Goal: Transaction & Acquisition: Book appointment/travel/reservation

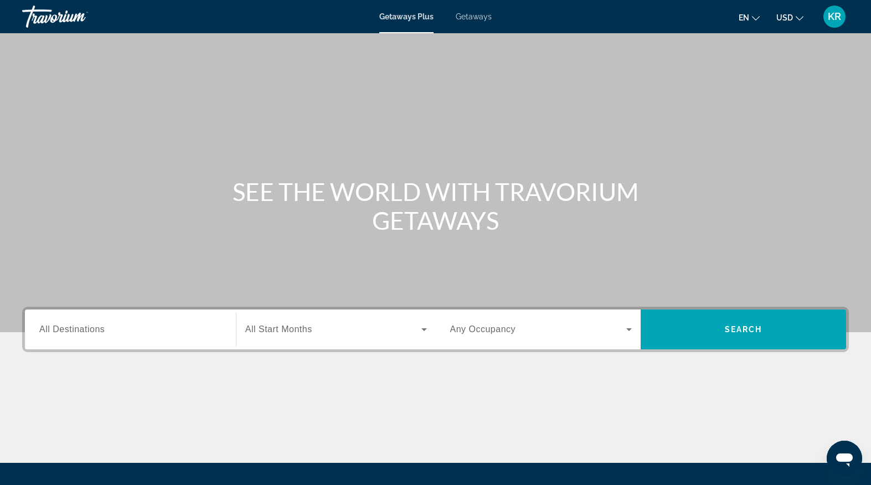
click at [468, 23] on div "Getaways Plus Getaways en English Español Français Italiano Português русский U…" at bounding box center [435, 16] width 871 height 29
click at [194, 339] on div "Search widget" at bounding box center [130, 330] width 182 height 32
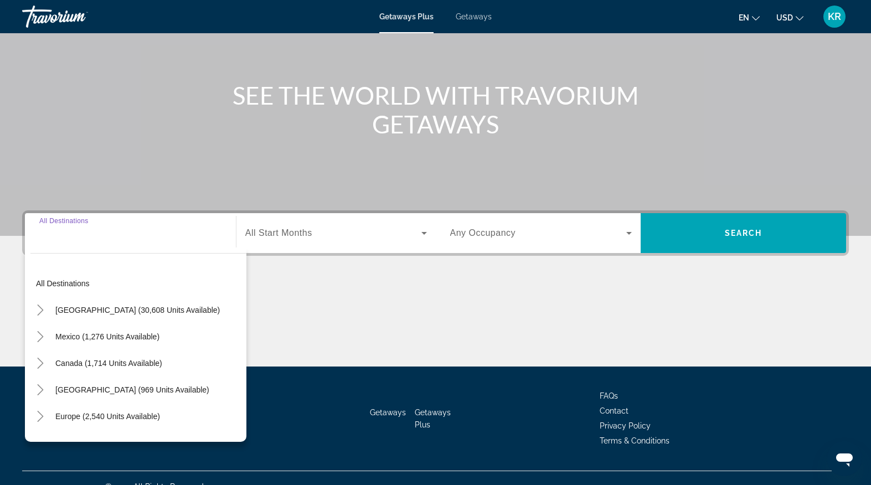
scroll to position [114, 0]
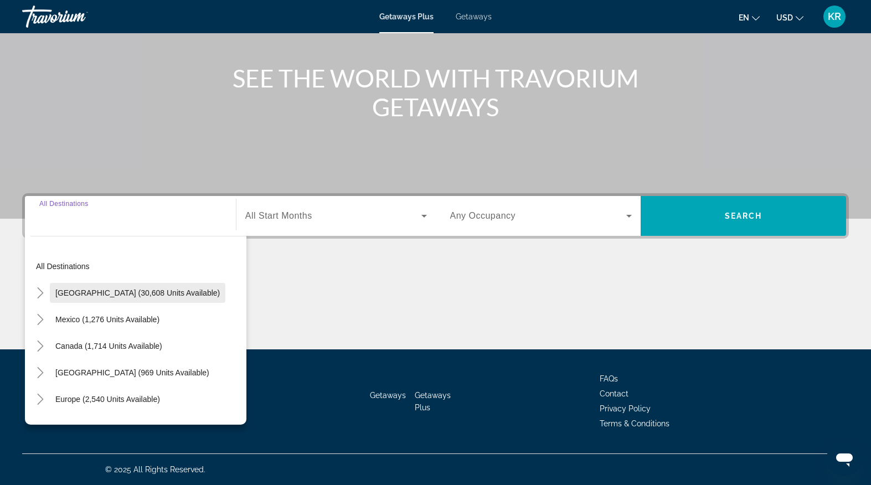
click at [163, 296] on span "[GEOGRAPHIC_DATA] (30,608 units available)" at bounding box center [137, 292] width 164 height 9
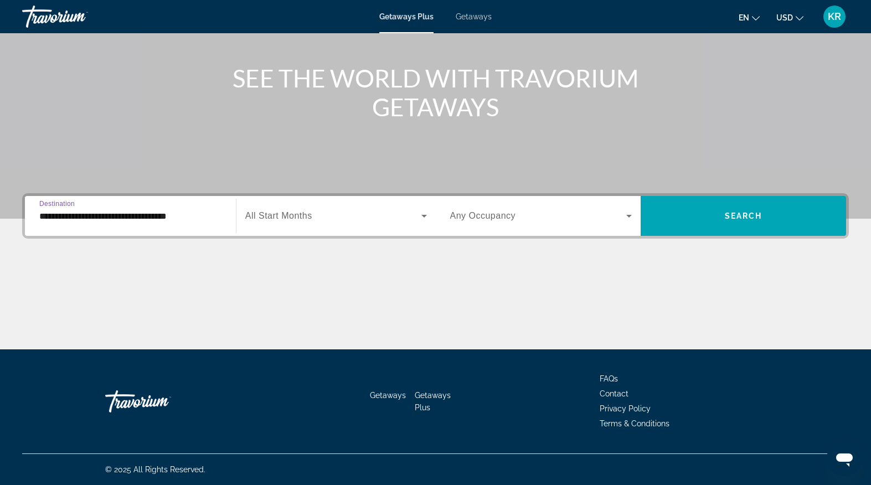
click at [168, 203] on div "**********" at bounding box center [130, 216] width 182 height 32
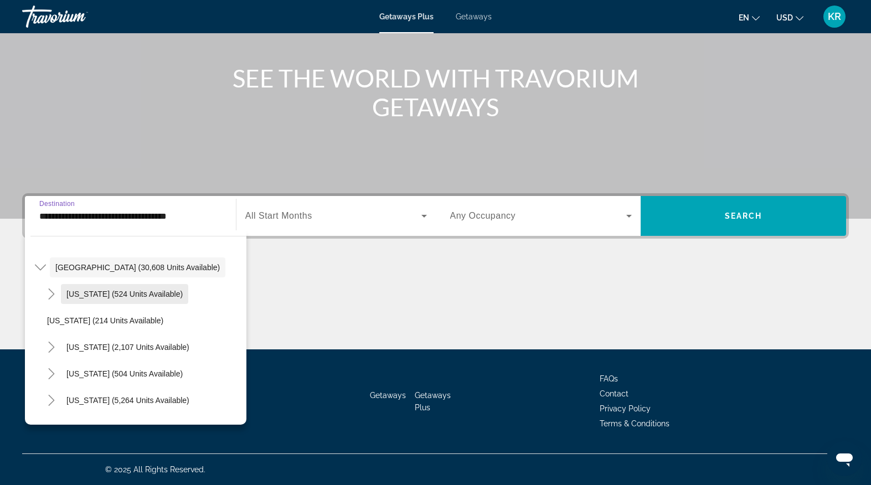
scroll to position [36, 0]
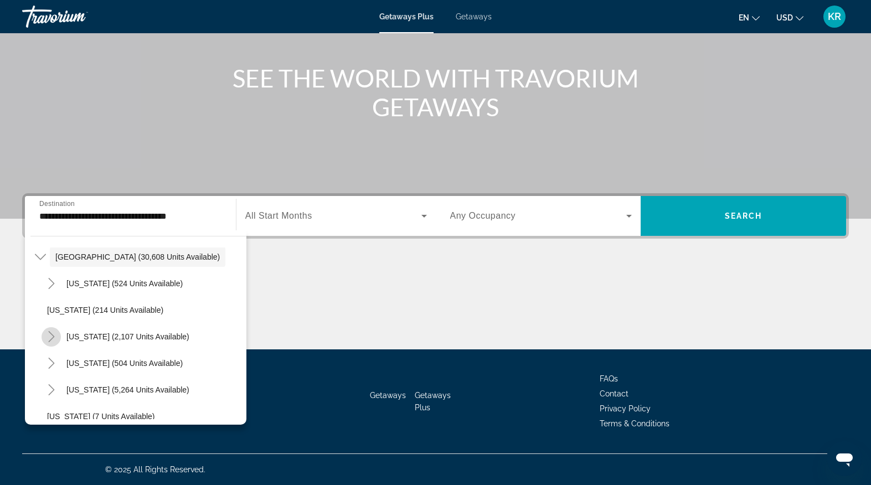
click at [57, 338] on mat-icon "Toggle California (2,107 units available)" at bounding box center [51, 336] width 19 height 19
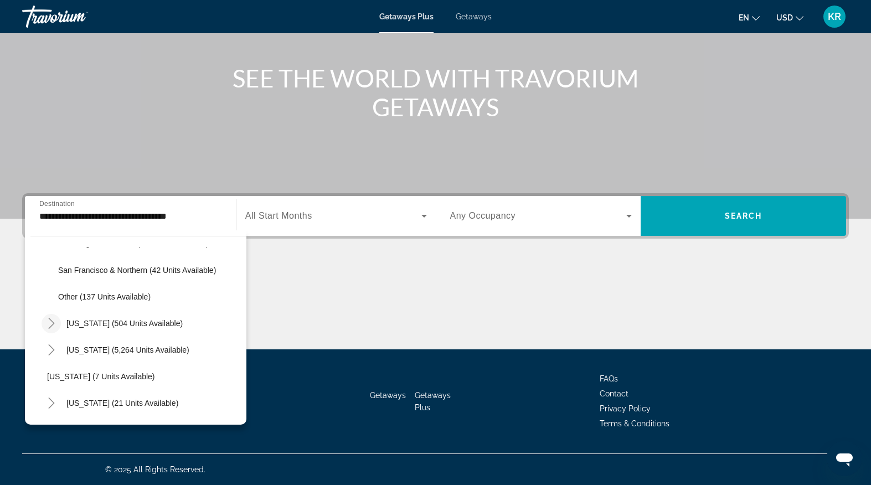
scroll to position [210, 0]
click at [49, 348] on icon "Toggle Florida (5,264 units available)" at bounding box center [51, 348] width 11 height 11
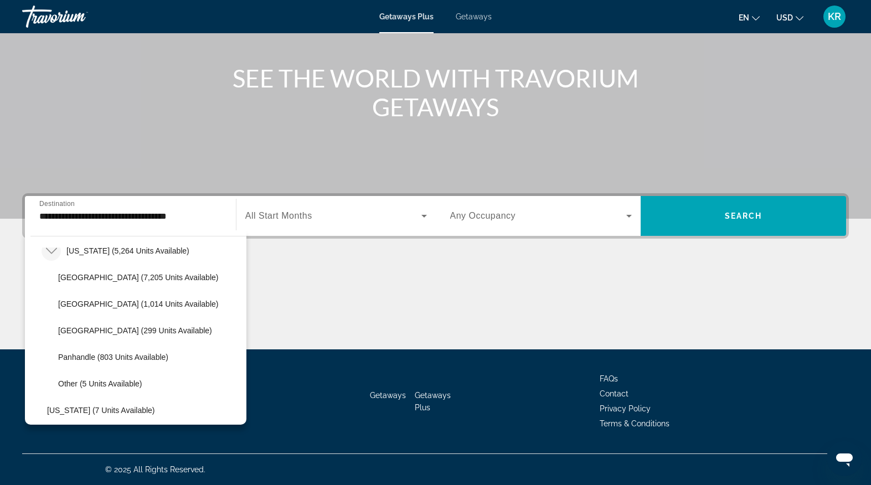
scroll to position [310, 0]
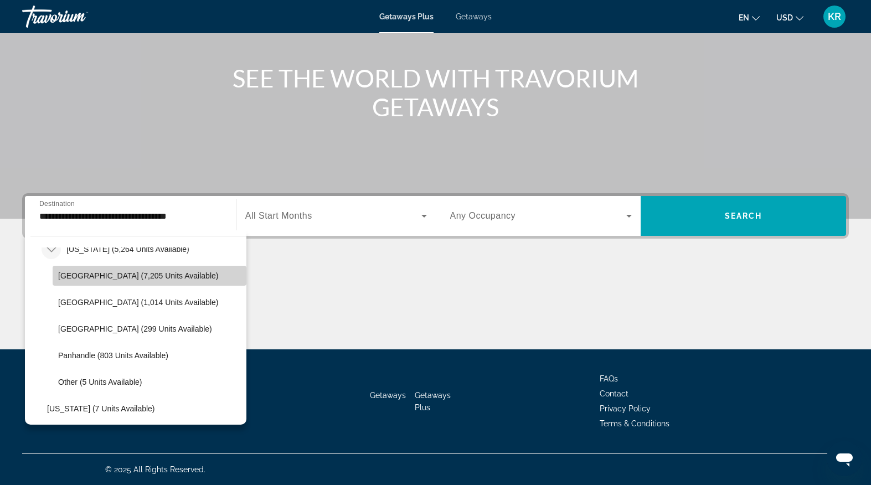
click at [89, 278] on span "[GEOGRAPHIC_DATA] (7,205 units available)" at bounding box center [138, 275] width 160 height 9
type input "**********"
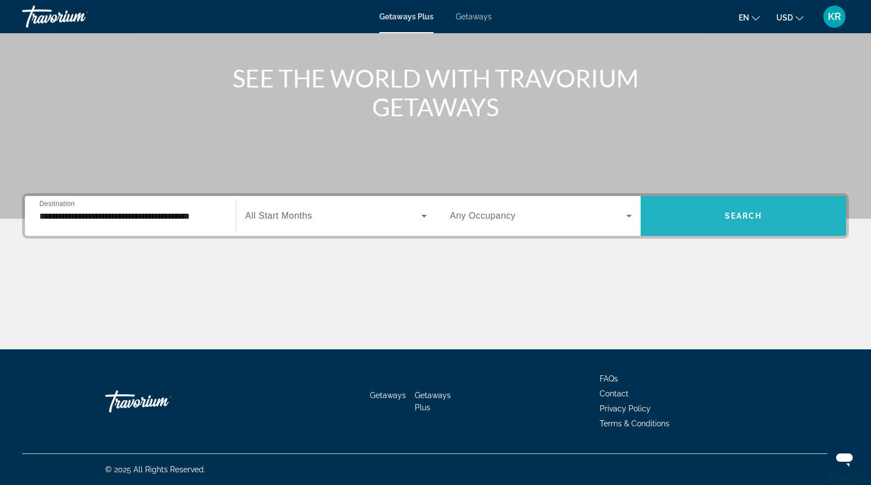
click at [777, 222] on span "Search widget" at bounding box center [743, 216] width 205 height 27
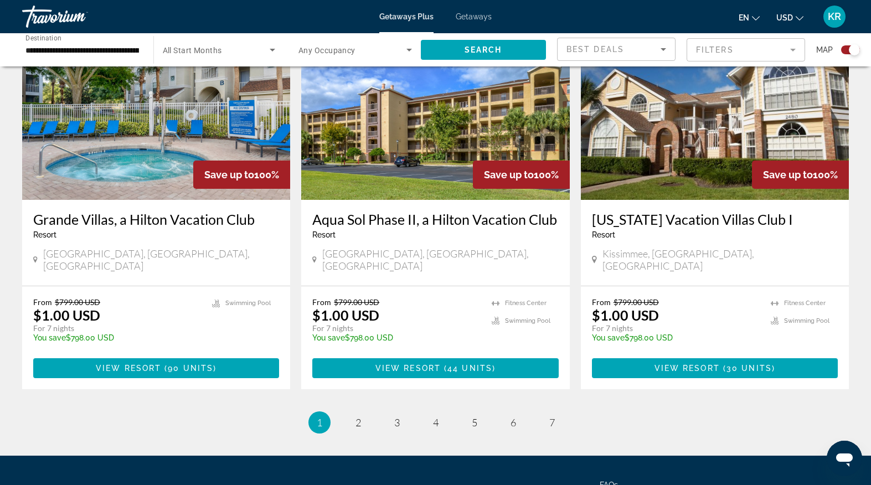
scroll to position [1626, 0]
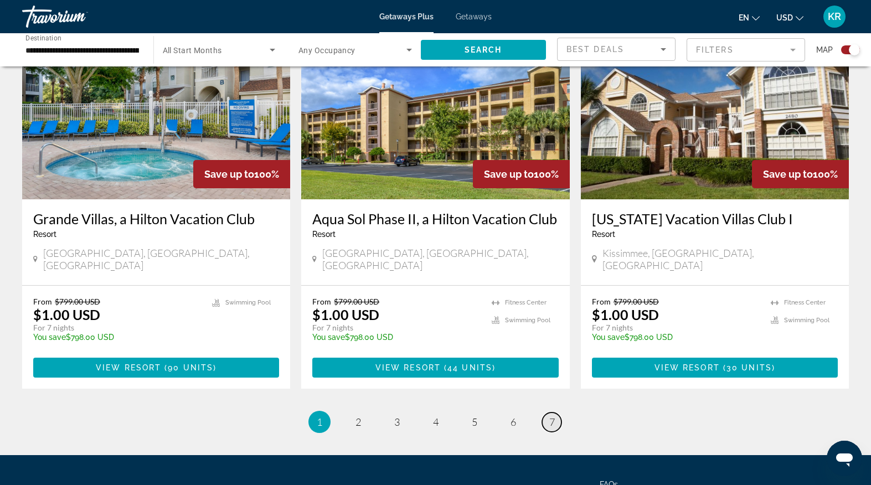
click at [553, 416] on span "7" at bounding box center [552, 422] width 6 height 12
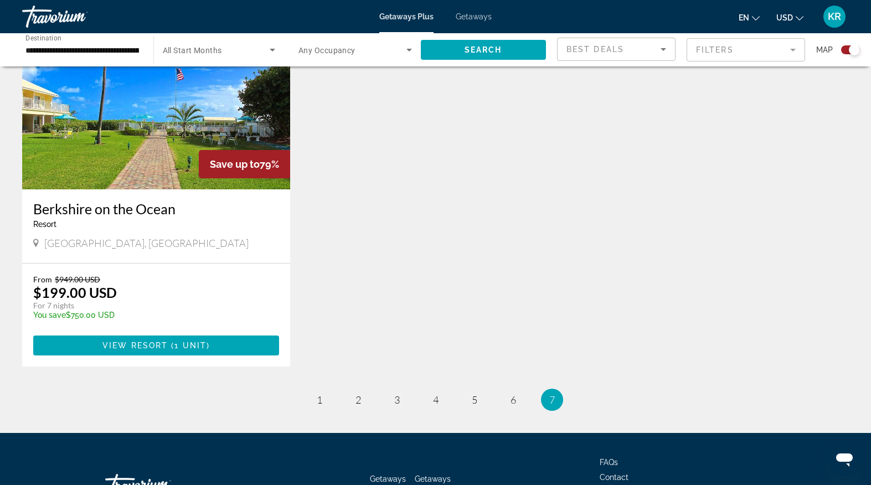
scroll to position [828, 0]
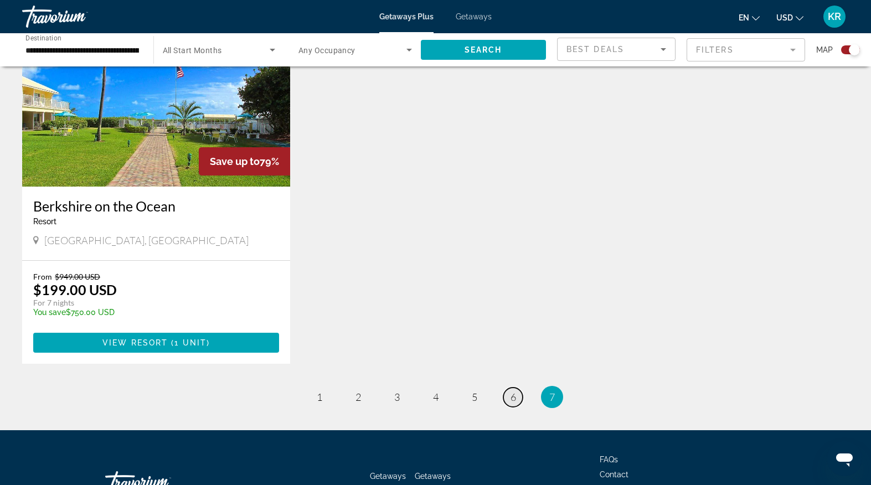
click at [509, 393] on link "page 6" at bounding box center [512, 397] width 19 height 19
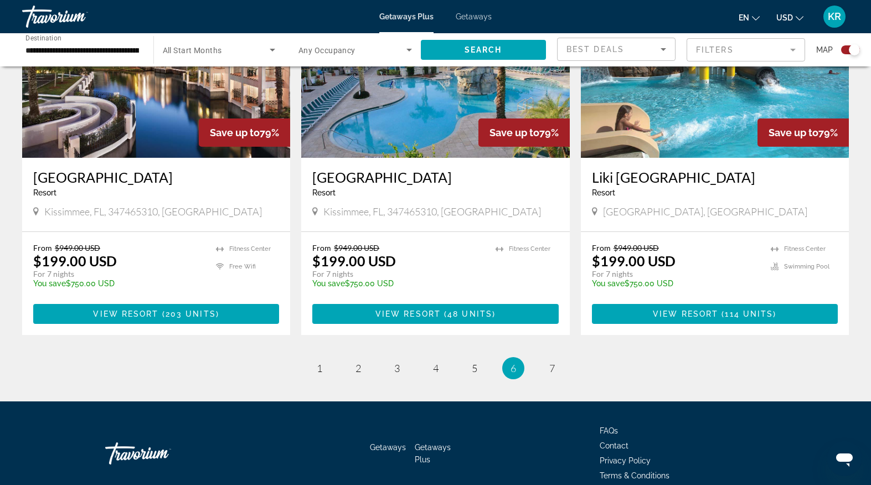
scroll to position [1667, 0]
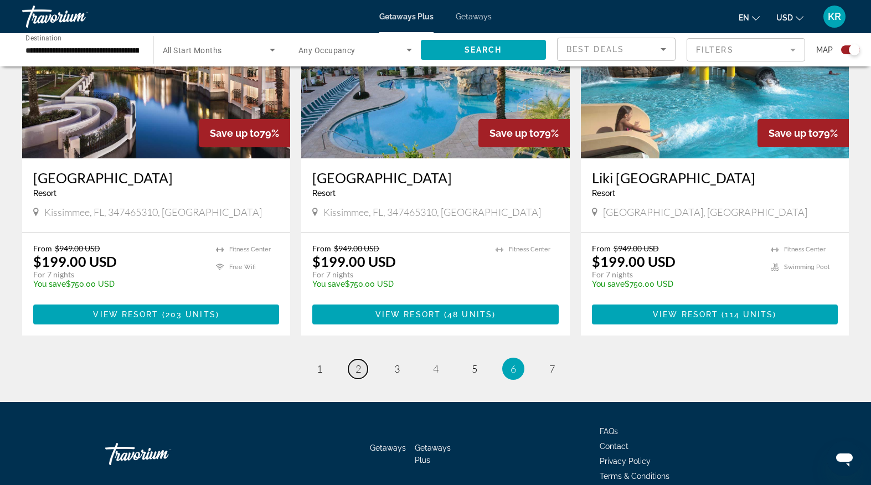
click at [353, 359] on link "page 2" at bounding box center [357, 368] width 19 height 19
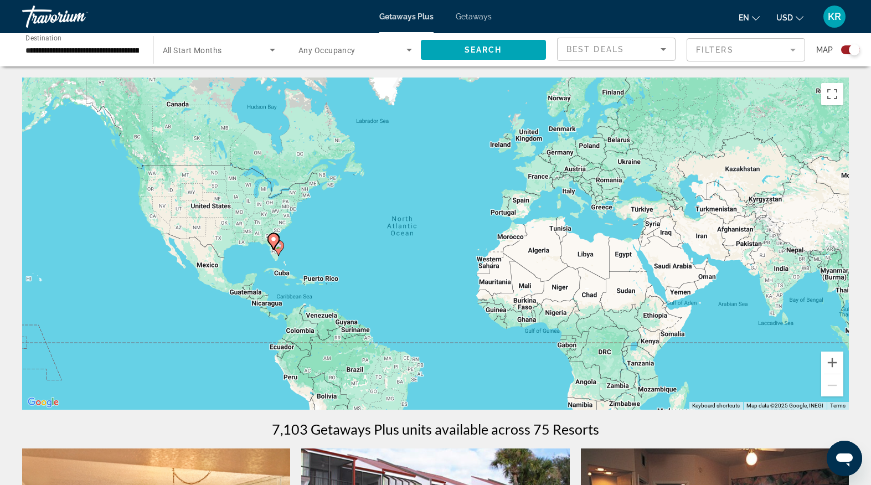
click at [793, 50] on mat-form-field "Filters" at bounding box center [746, 49] width 118 height 23
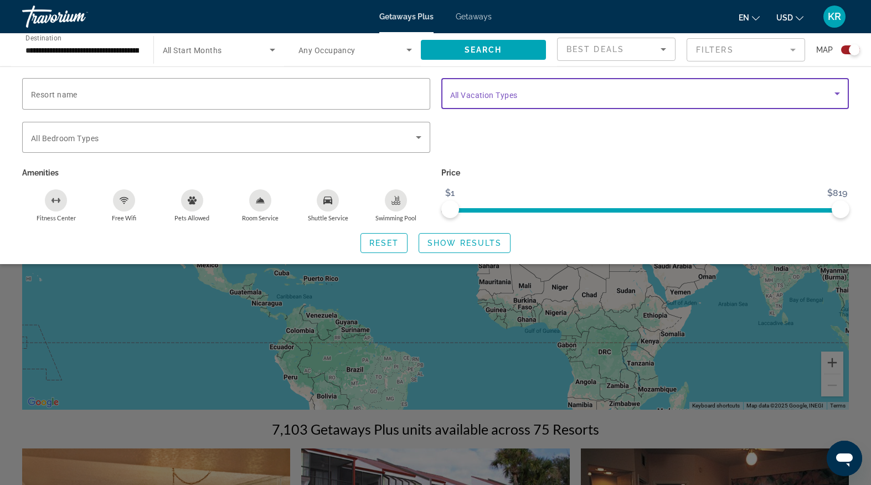
click at [833, 92] on icon "Search widget" at bounding box center [837, 93] width 13 height 13
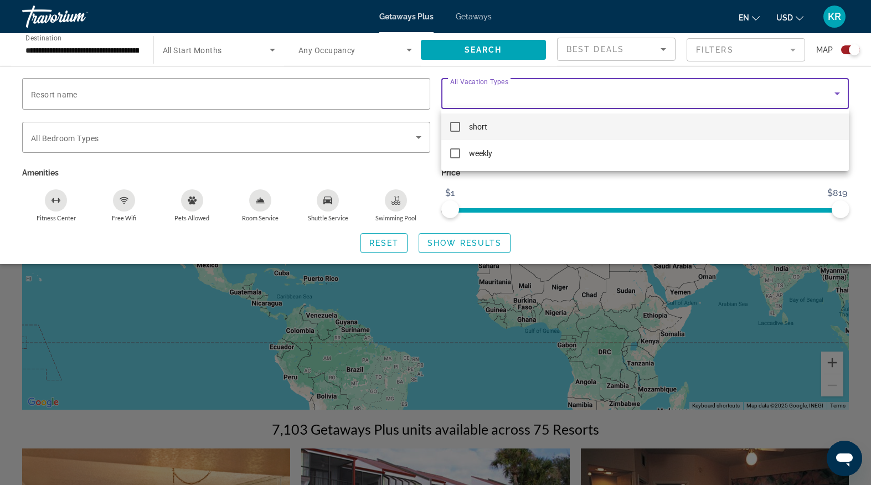
click at [833, 92] on div at bounding box center [435, 242] width 871 height 485
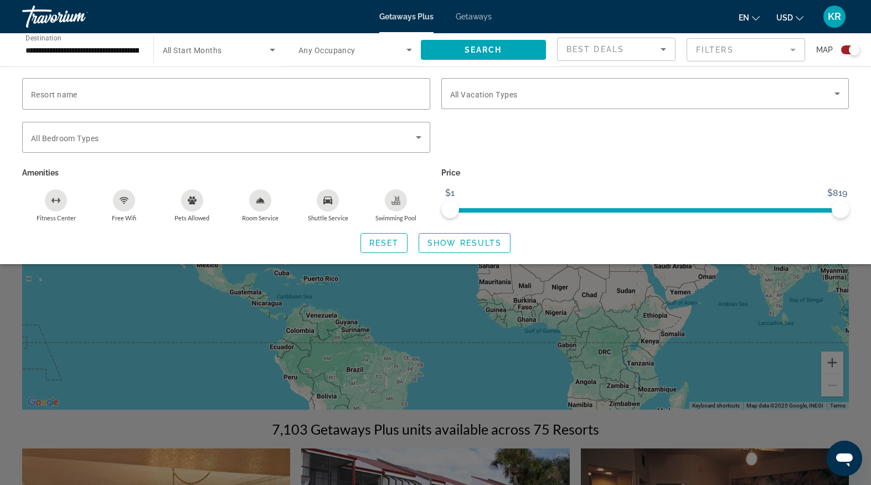
click at [657, 49] on icon "Sort by" at bounding box center [663, 49] width 13 height 13
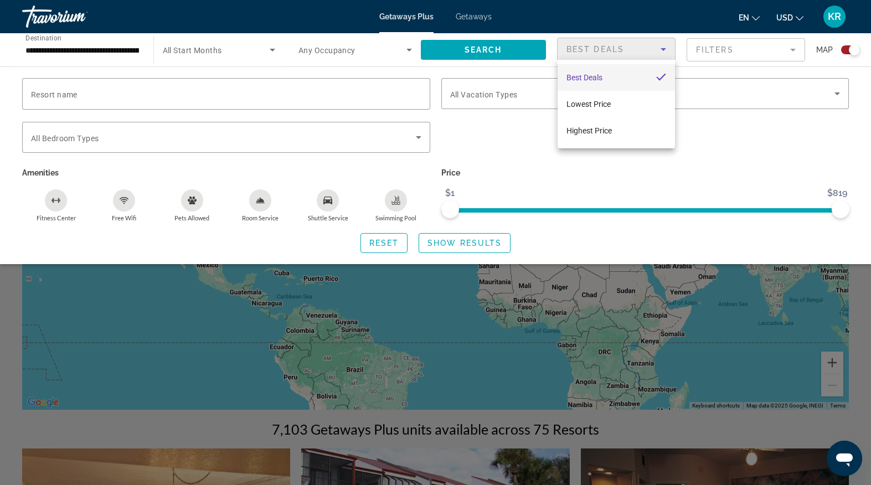
click at [657, 49] on div at bounding box center [435, 242] width 871 height 485
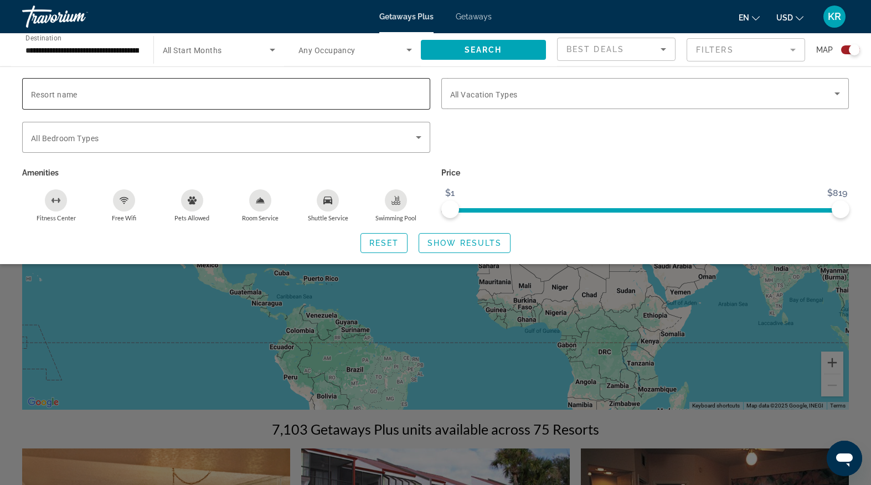
click at [373, 92] on input "Resort name" at bounding box center [226, 93] width 390 height 13
type input "**********"
click at [462, 243] on span "Show Results" at bounding box center [464, 243] width 74 height 9
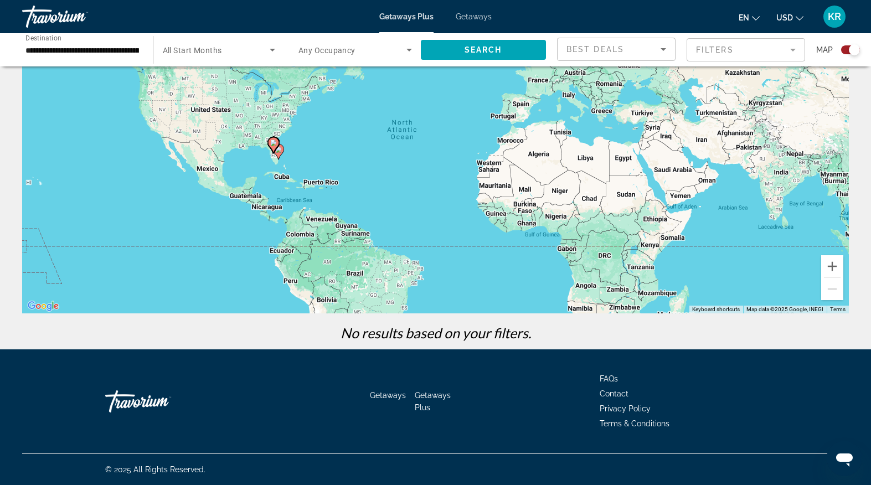
scroll to position [96, 0]
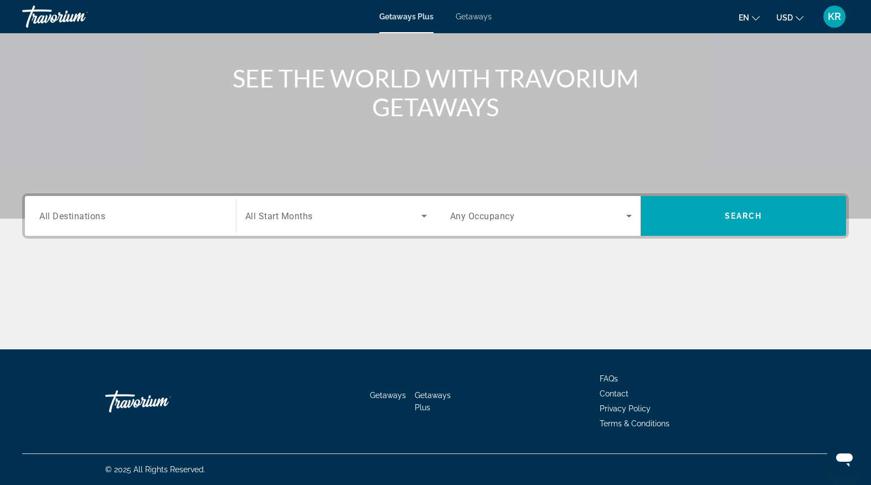
scroll to position [114, 0]
click at [435, 395] on span "Getaways Plus" at bounding box center [433, 401] width 36 height 21
click at [399, 396] on span "Getaways" at bounding box center [388, 395] width 36 height 9
click at [228, 214] on div "Destination All Destinations" at bounding box center [130, 216] width 200 height 32
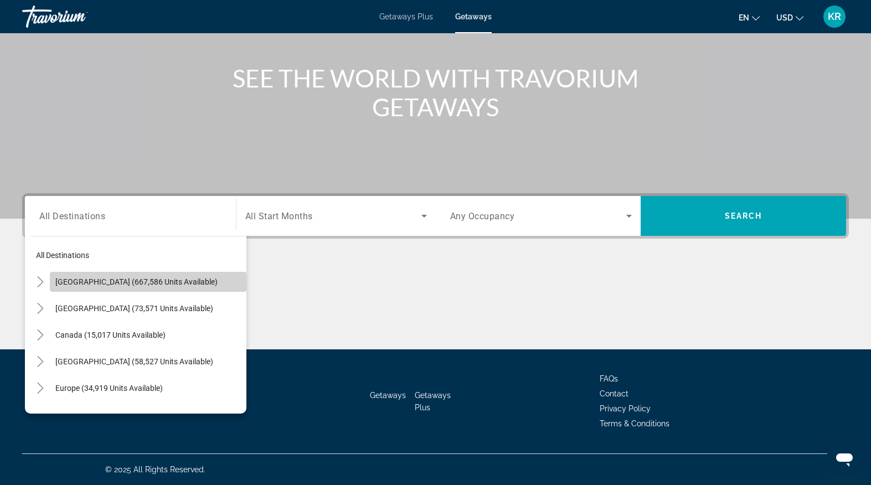
click at [152, 287] on span "Search widget" at bounding box center [148, 282] width 197 height 27
type input "**********"
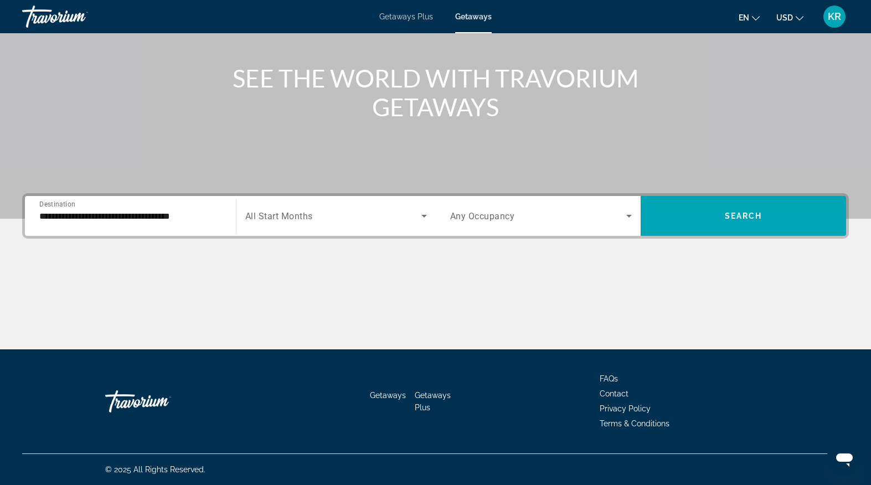
click at [428, 399] on span "Getaways Plus" at bounding box center [433, 401] width 36 height 21
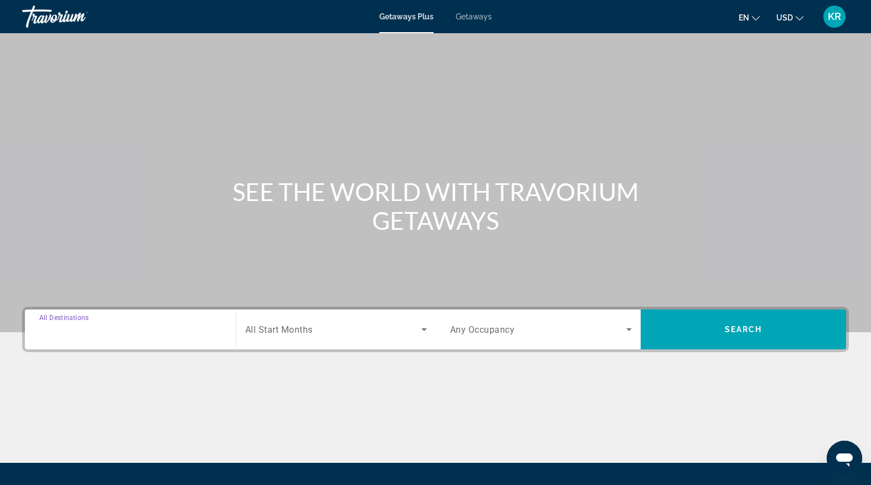
click at [157, 331] on input "Destination All Destinations" at bounding box center [130, 329] width 182 height 13
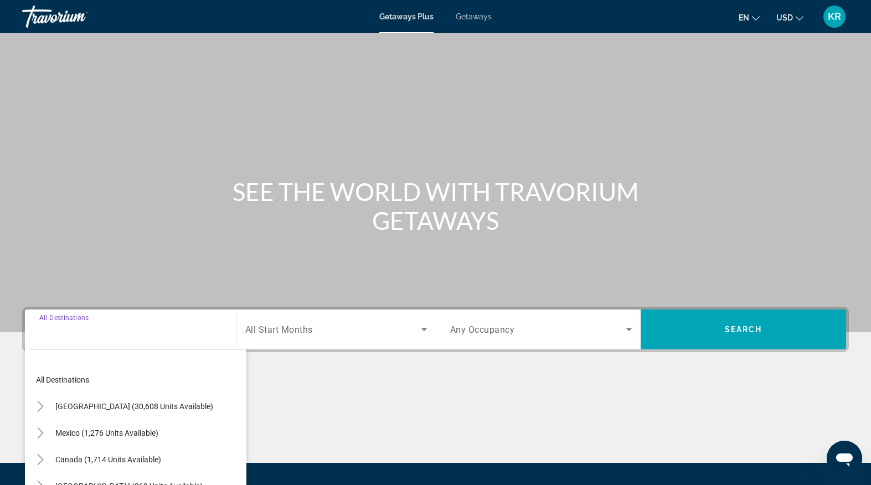
scroll to position [114, 0]
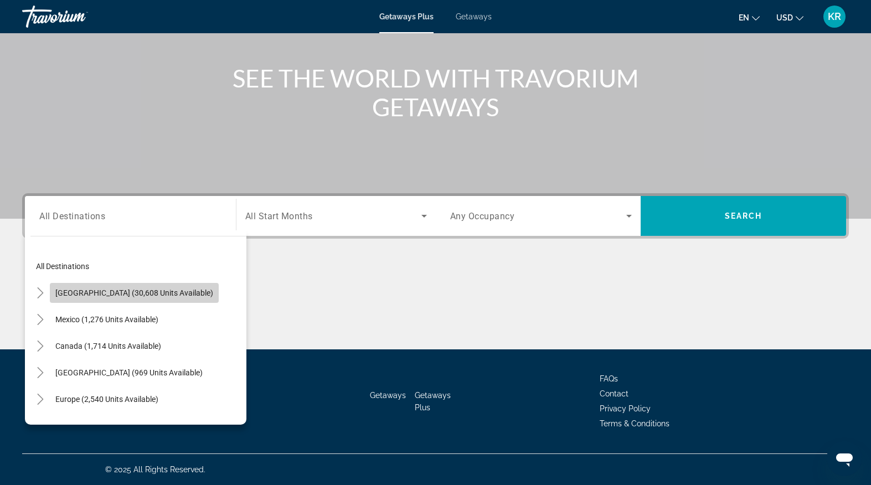
click at [137, 300] on span "Search widget" at bounding box center [134, 293] width 169 height 27
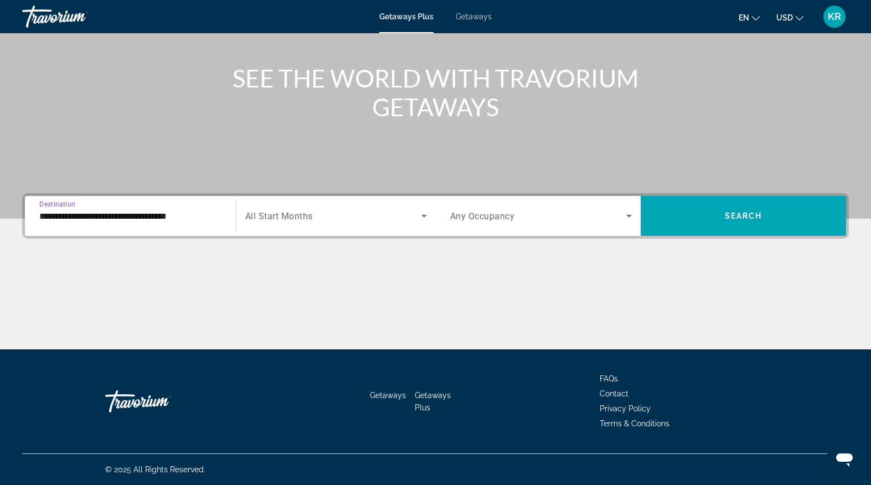
click at [188, 224] on div "**********" at bounding box center [130, 216] width 182 height 32
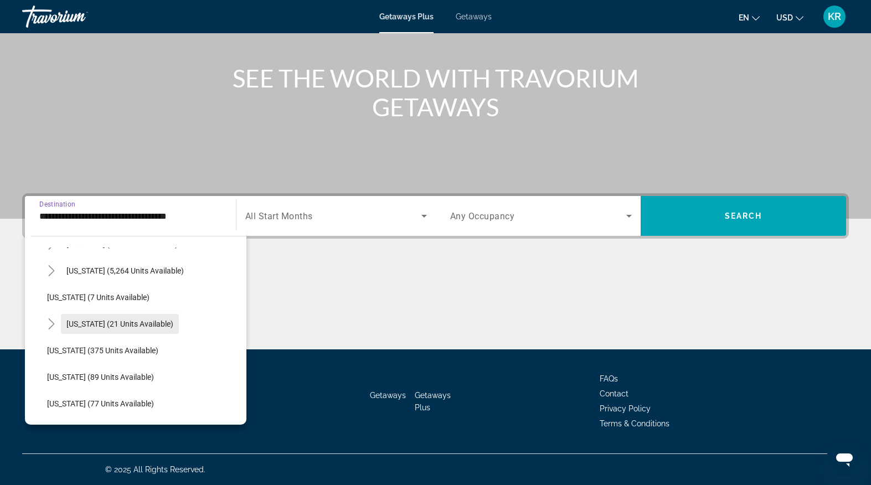
scroll to position [153, 0]
click at [126, 271] on span "[US_STATE] (5,264 units available)" at bounding box center [124, 272] width 117 height 9
type input "**********"
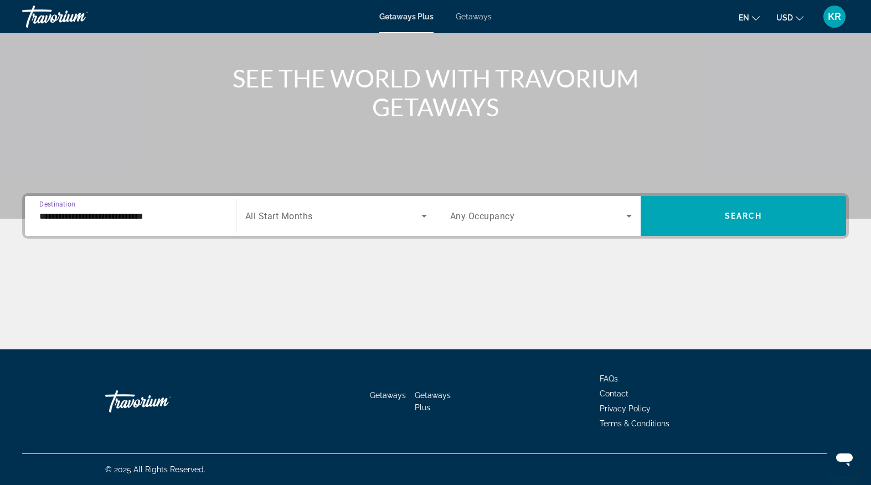
scroll to position [114, 0]
